Goal: Information Seeking & Learning: Understand process/instructions

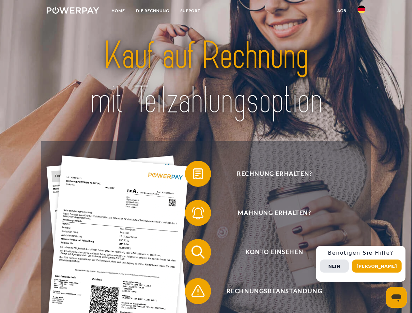
click at [73, 11] on img at bounding box center [73, 10] width 53 height 7
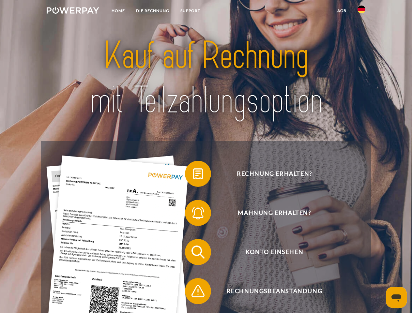
click at [361, 11] on img at bounding box center [361, 10] width 8 height 8
click at [341, 11] on link "agb" at bounding box center [342, 11] width 20 height 12
click at [193, 175] on span at bounding box center [188, 174] width 33 height 33
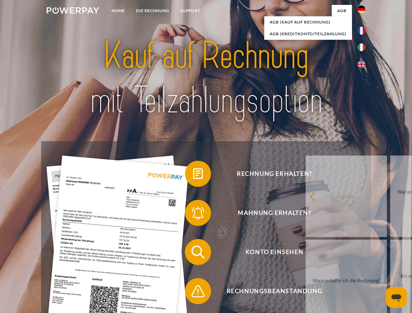
click at [193, 214] on span at bounding box center [188, 213] width 33 height 33
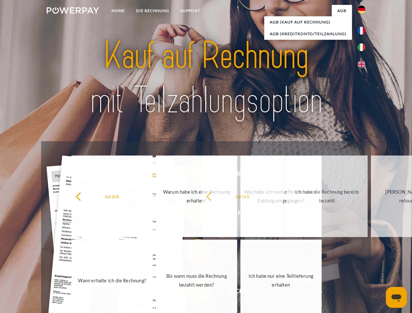
click at [193, 293] on span at bounding box center [188, 291] width 33 height 33
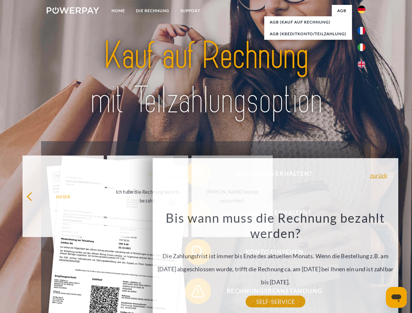
click at [363, 264] on div "Rechnung erhalten? Mahnung erhalten? Konto einsehen" at bounding box center [205, 271] width 329 height 261
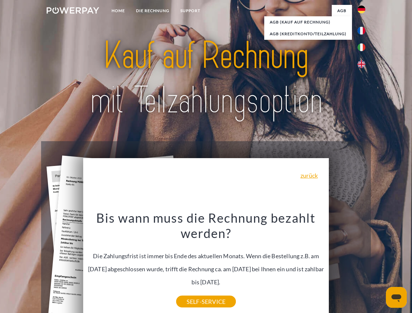
click at [347, 265] on span "Konto einsehen" at bounding box center [274, 252] width 160 height 26
click at [379, 266] on header "Home DIE RECHNUNG SUPPORT" at bounding box center [206, 225] width 412 height 450
